Goal: Information Seeking & Learning: Learn about a topic

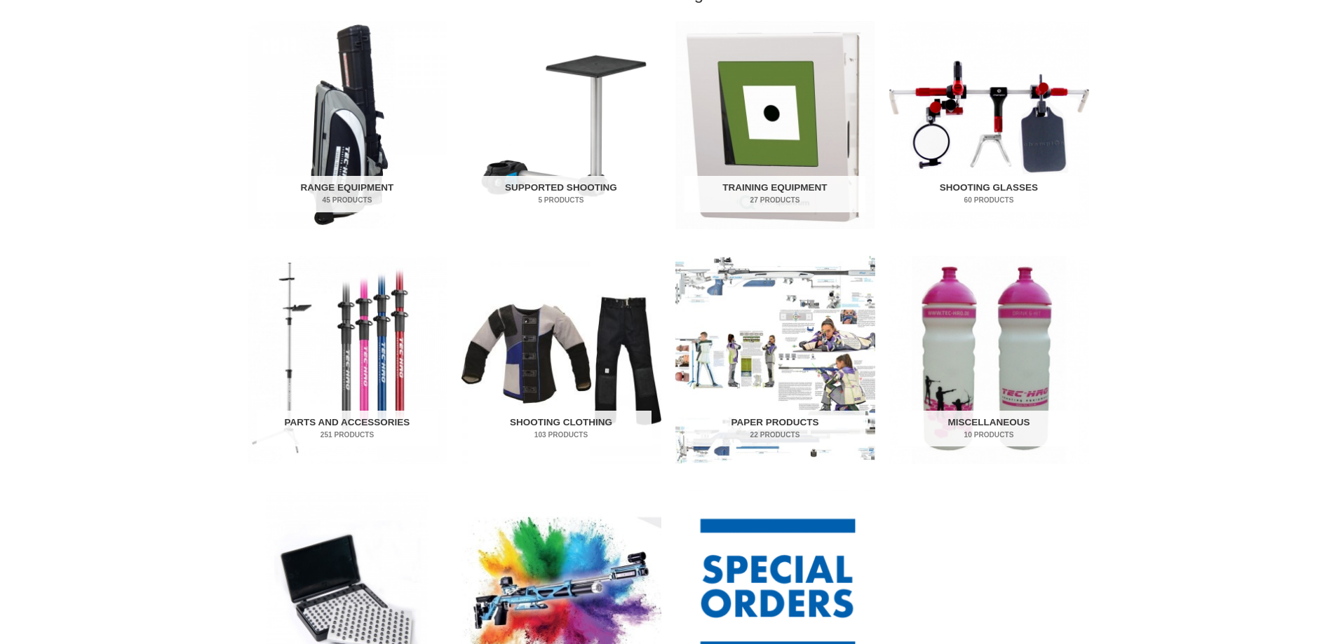
scroll to position [491, 0]
click at [355, 346] on img "Visit product category Parts and Accessories" at bounding box center [347, 361] width 200 height 208
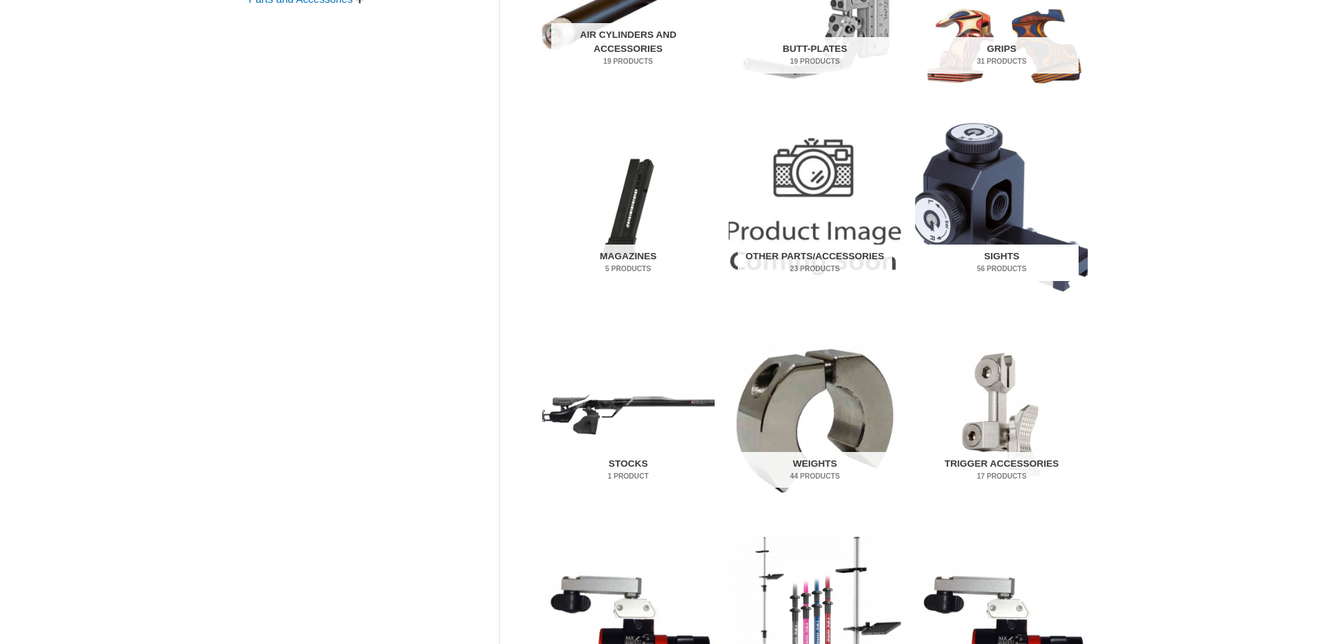
scroll to position [421, 0]
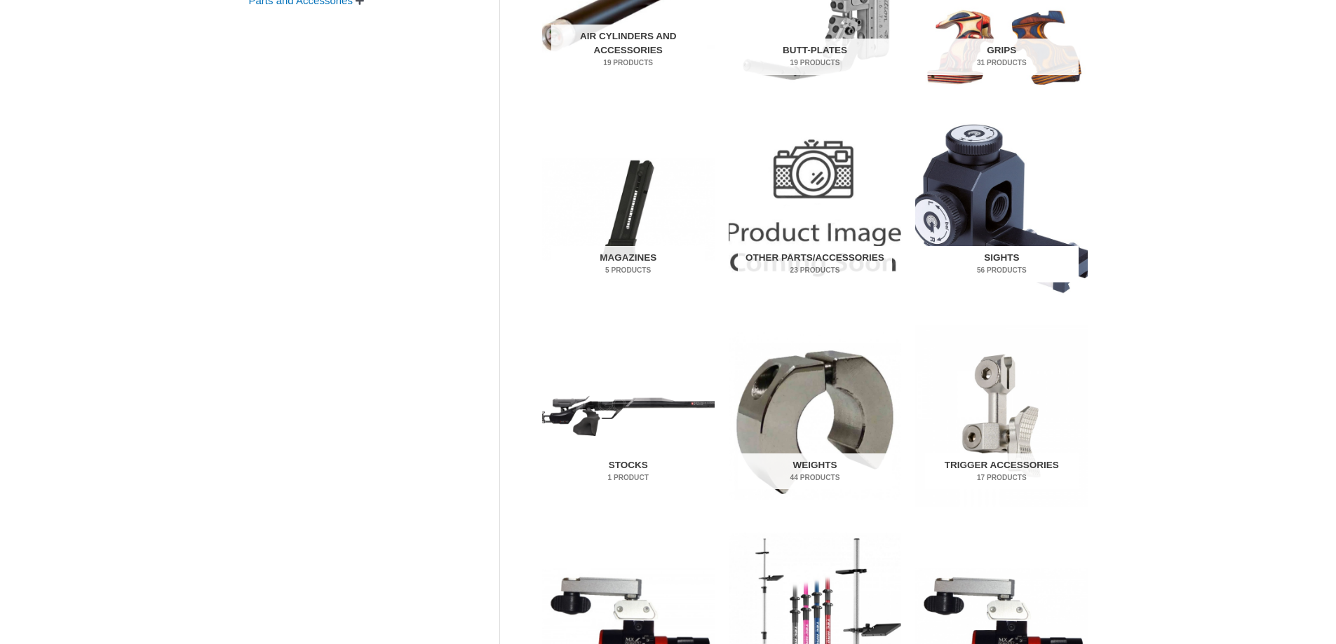
click at [999, 256] on h2 "Sights 56 Products" at bounding box center [1002, 264] width 154 height 36
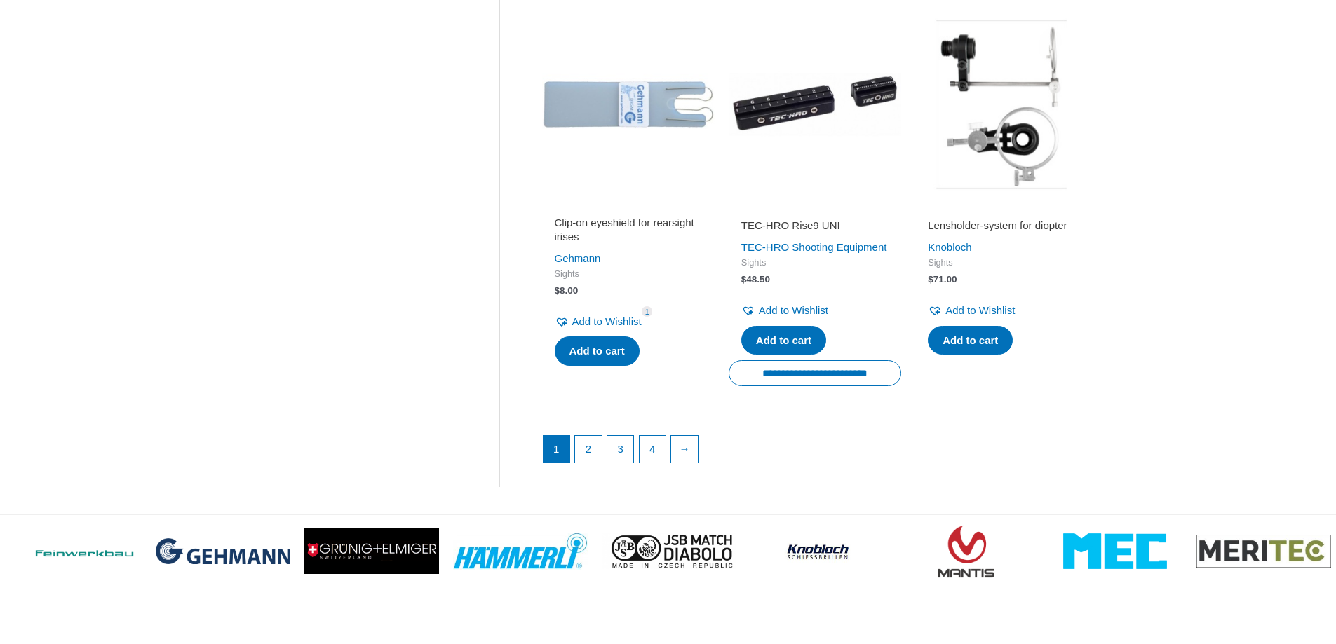
scroll to position [1893, 0]
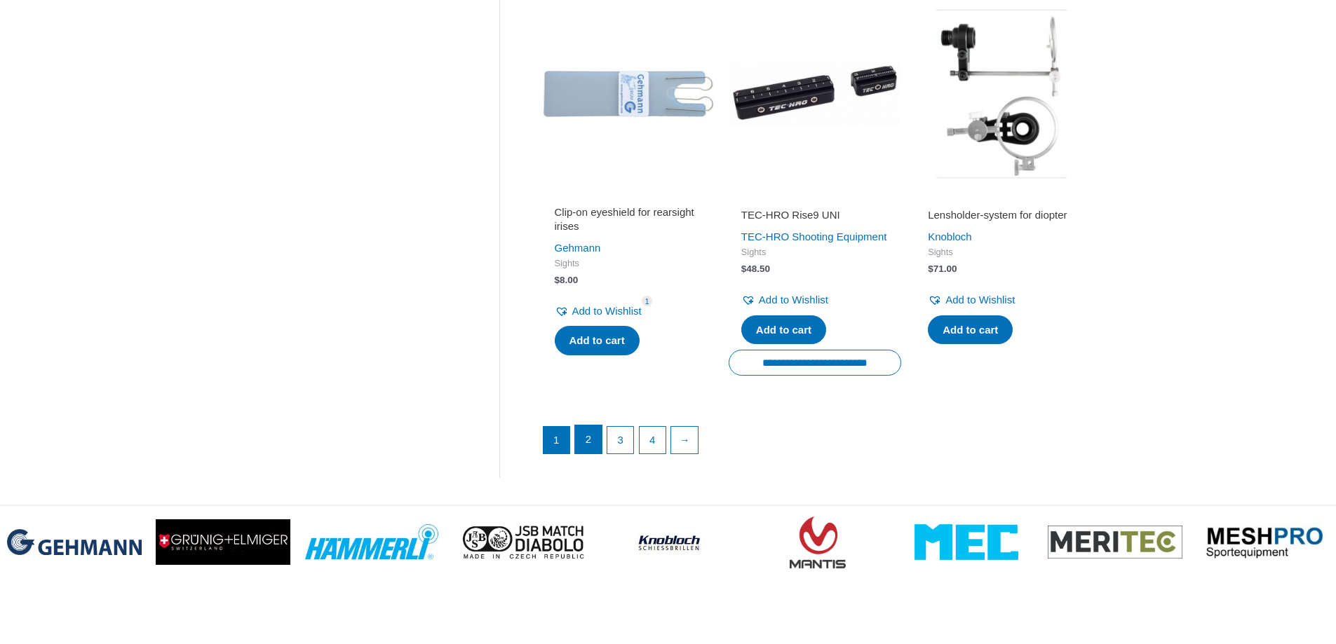
click at [580, 454] on link "2" at bounding box center [588, 440] width 27 height 28
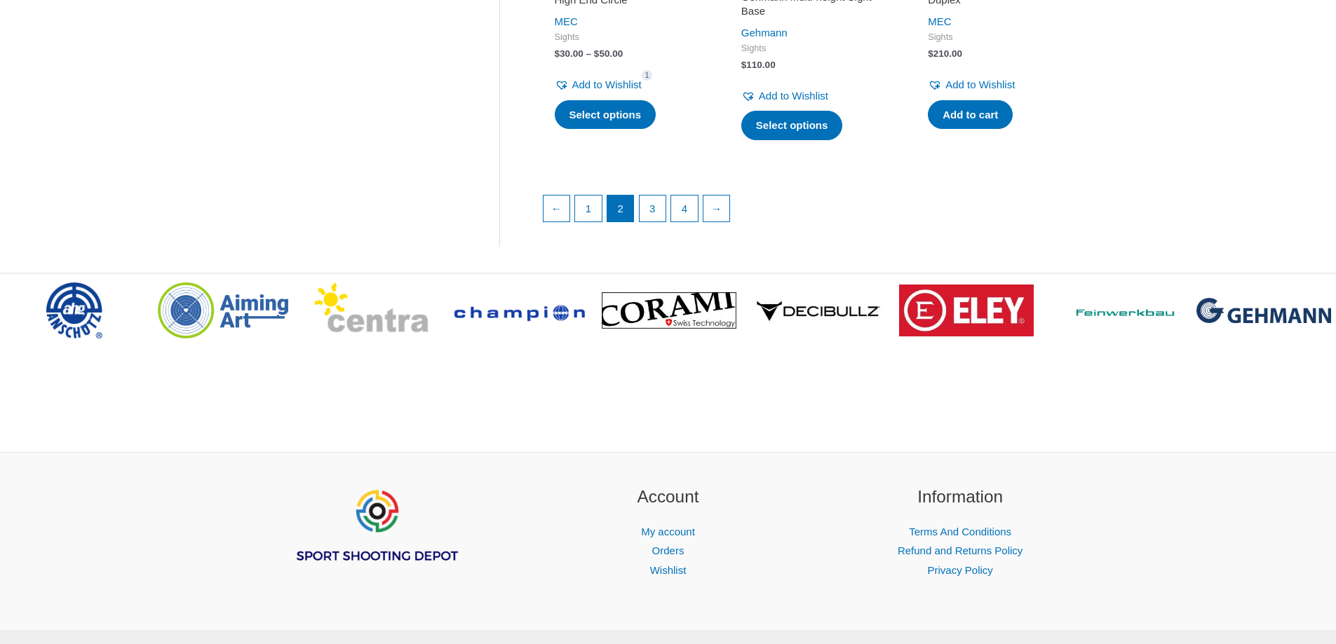
scroll to position [2140, 0]
click at [660, 222] on link "3" at bounding box center [652, 208] width 27 height 28
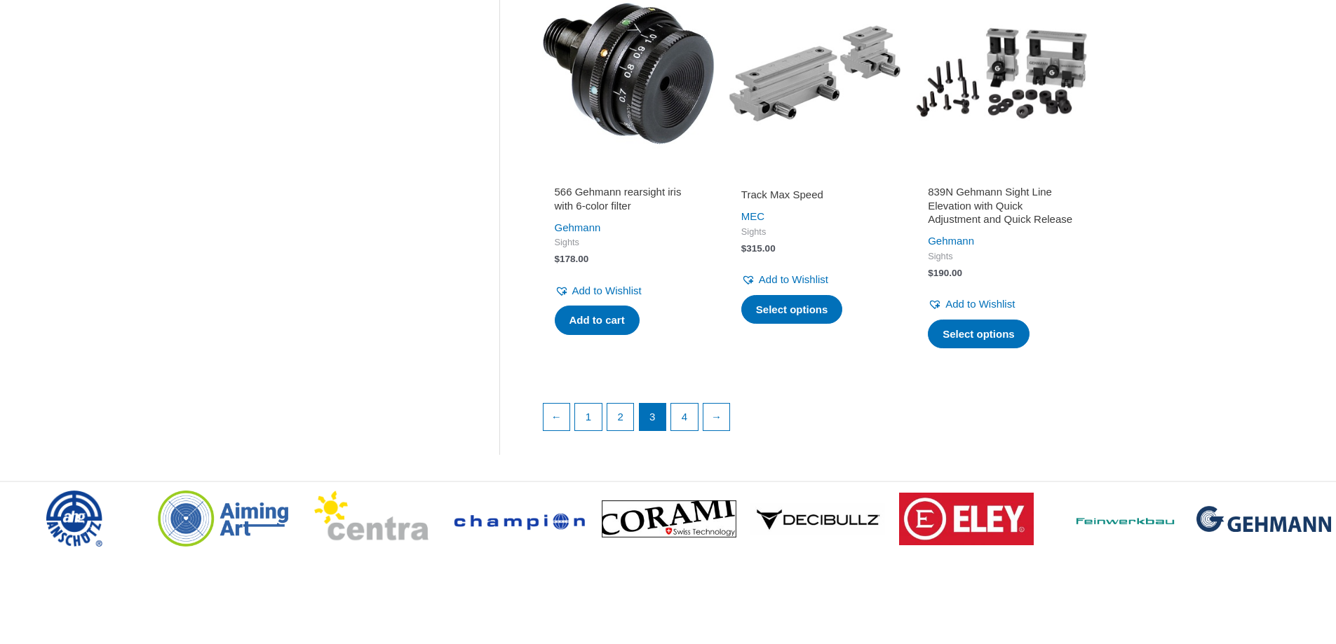
scroll to position [2103, 0]
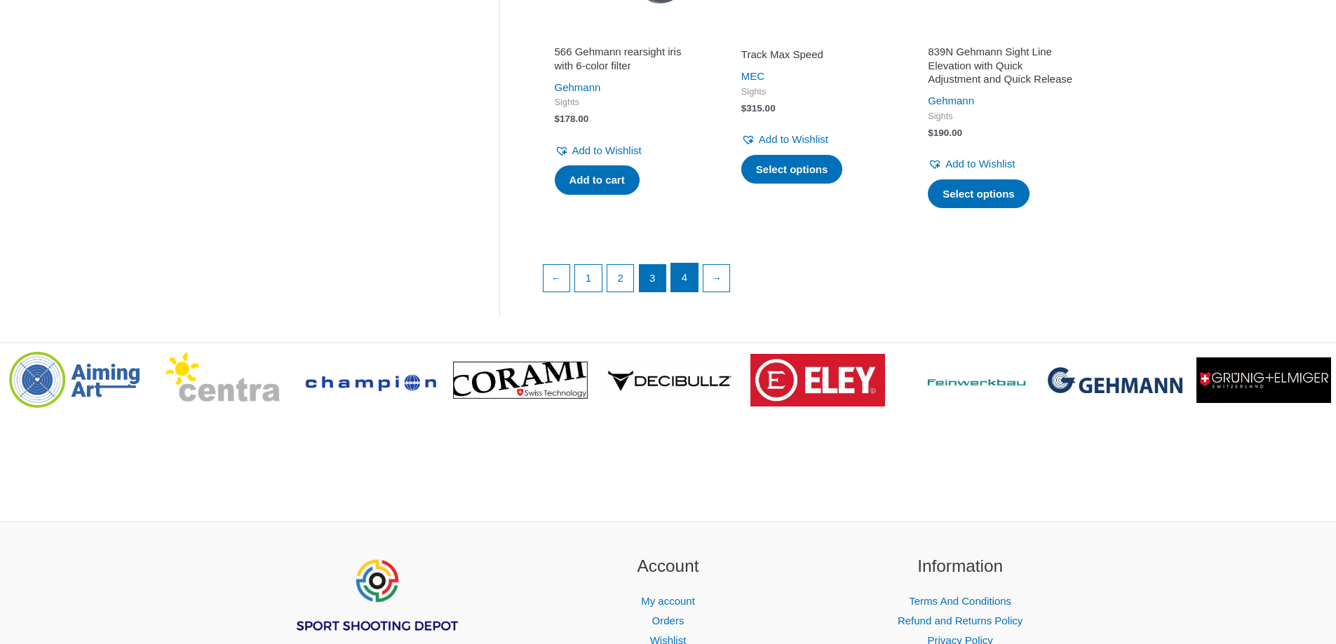
click at [680, 292] on link "4" at bounding box center [684, 278] width 27 height 28
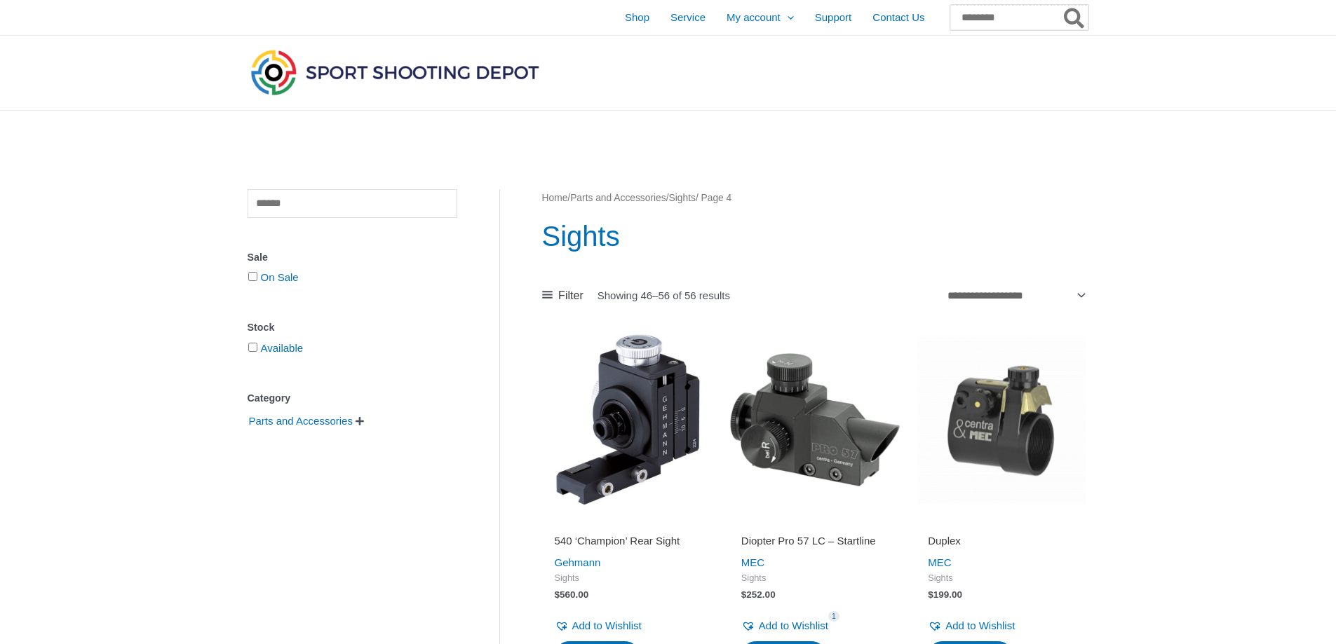
click at [950, 18] on input "Search for:" at bounding box center [1019, 17] width 138 height 25
type input "**********"
click at [1061, 5] on button "Search" at bounding box center [1074, 17] width 27 height 25
click at [1070, 14] on icon "Search" at bounding box center [1074, 19] width 20 height 22
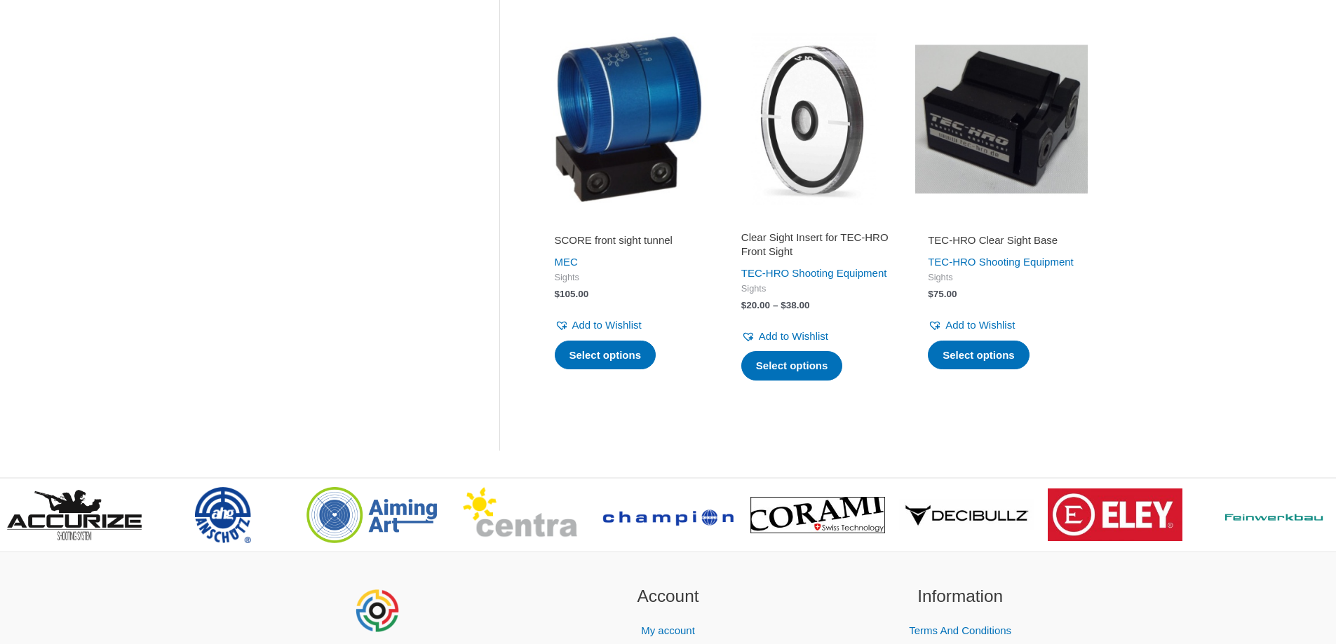
scroll to position [1397, 0]
